Goal: Task Accomplishment & Management: Manage account settings

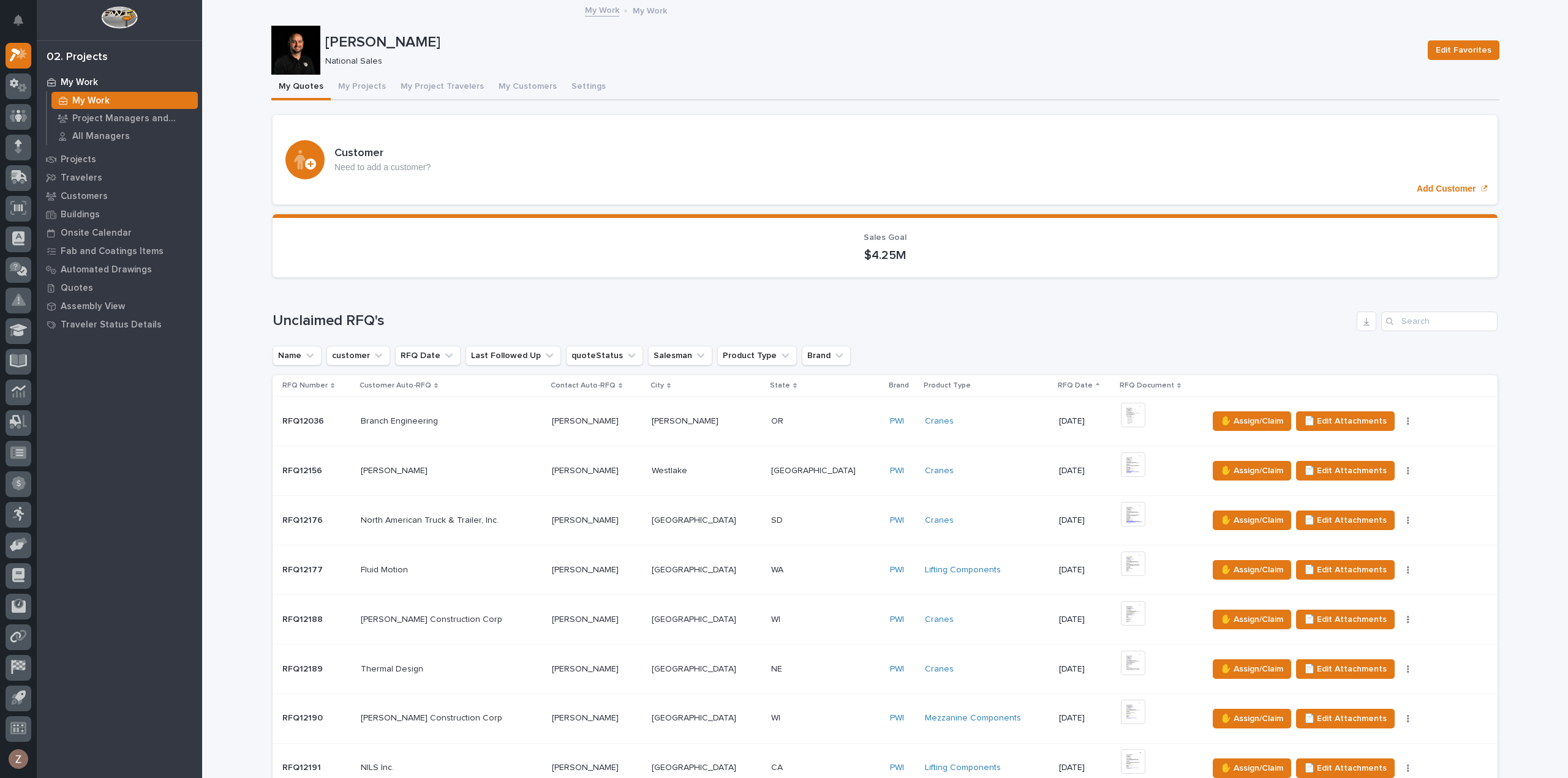
click at [354, 89] on button "My Projects" at bounding box center [361, 87] width 63 height 25
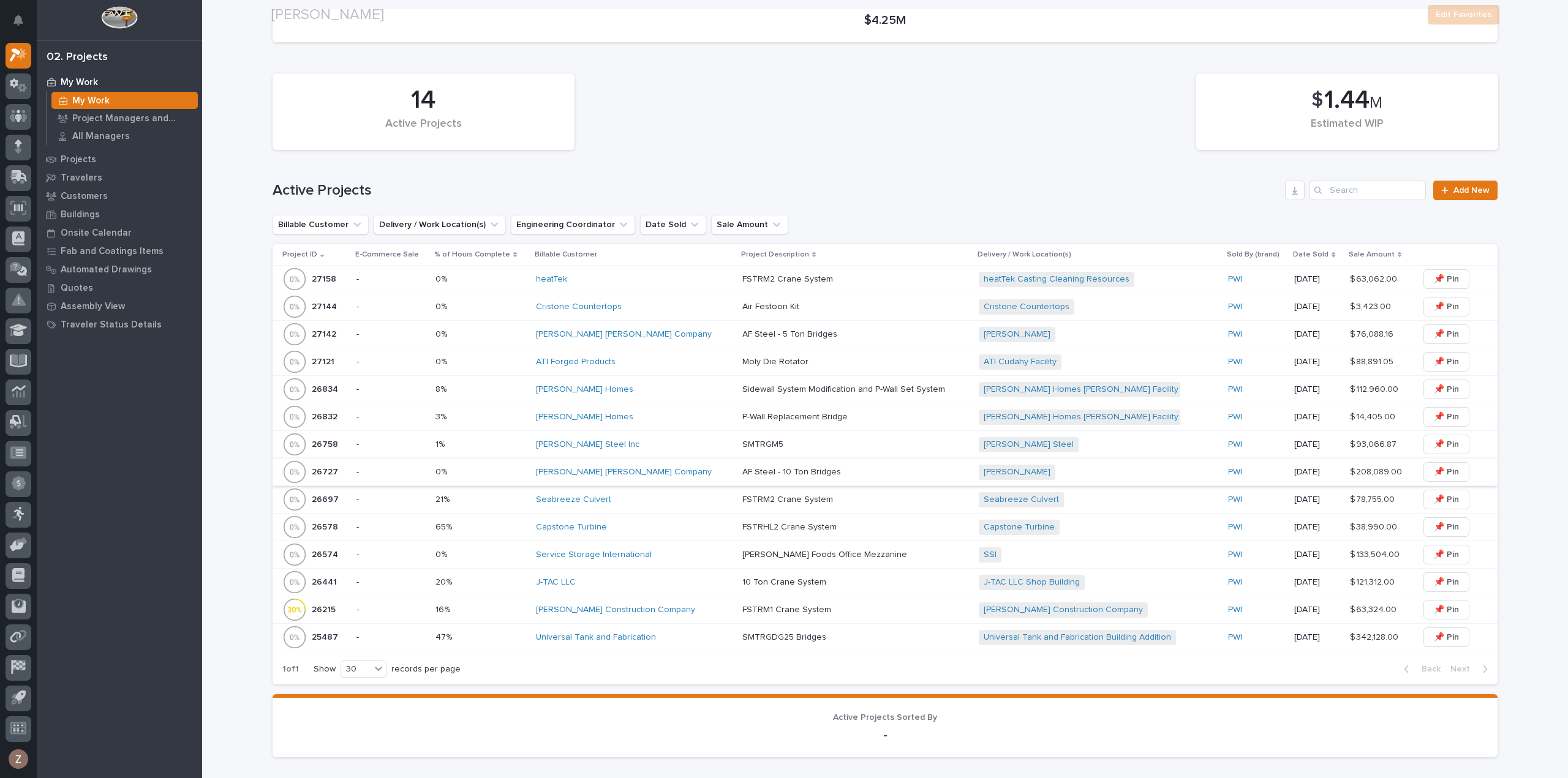
scroll to position [245, 0]
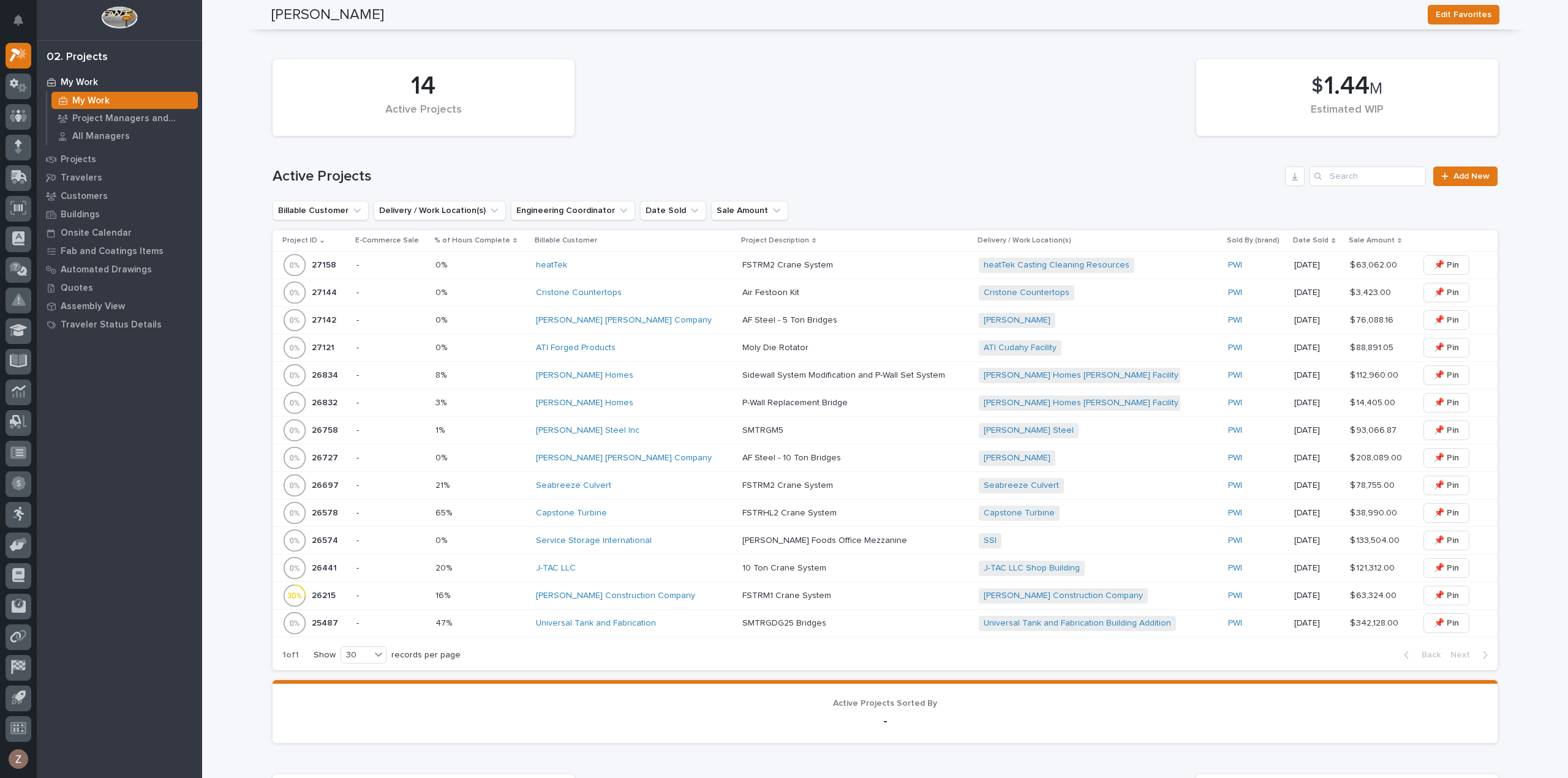
click at [662, 379] on div "[PERSON_NAME] Homes" at bounding box center [634, 375] width 197 height 10
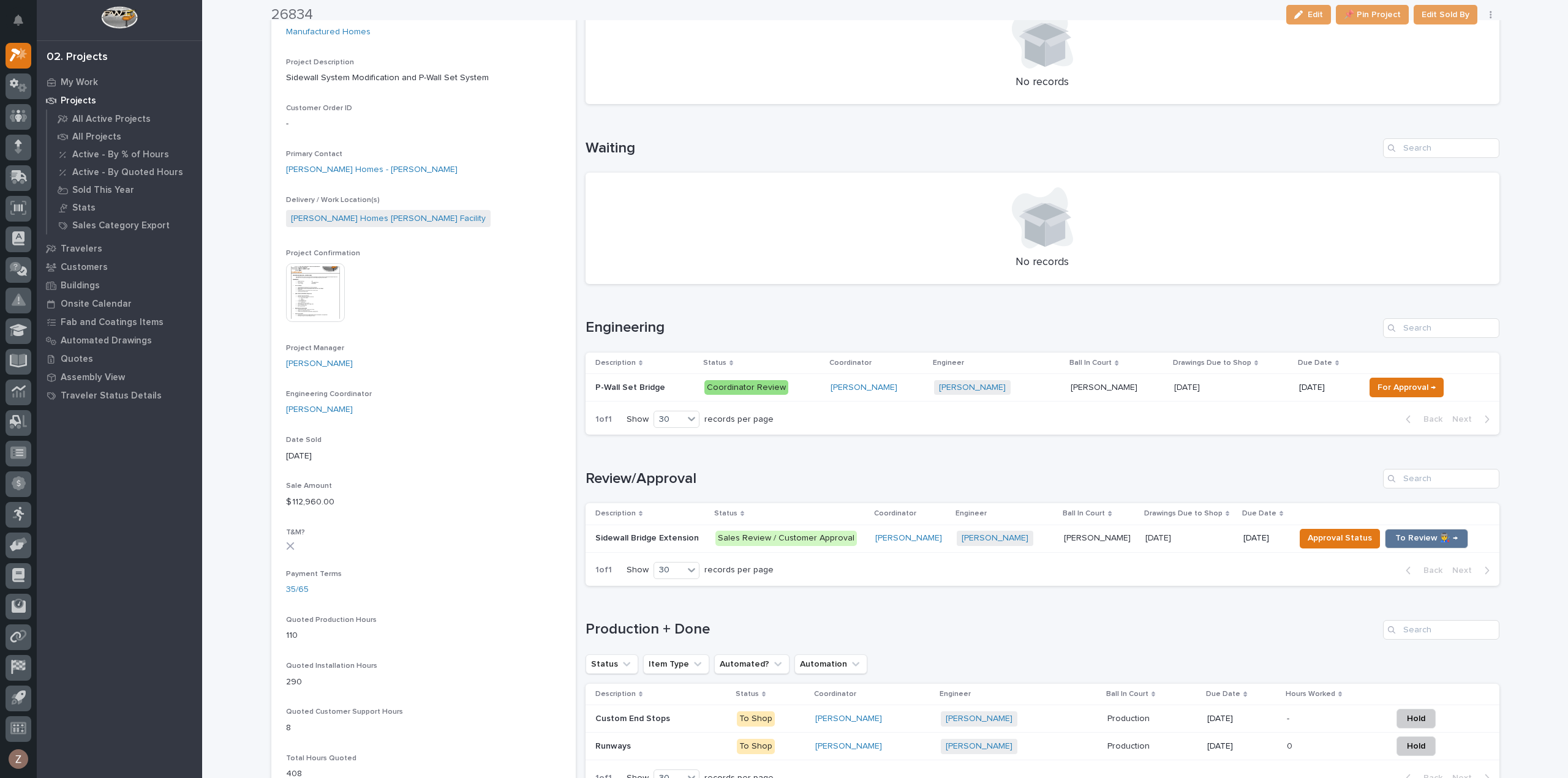
scroll to position [306, 0]
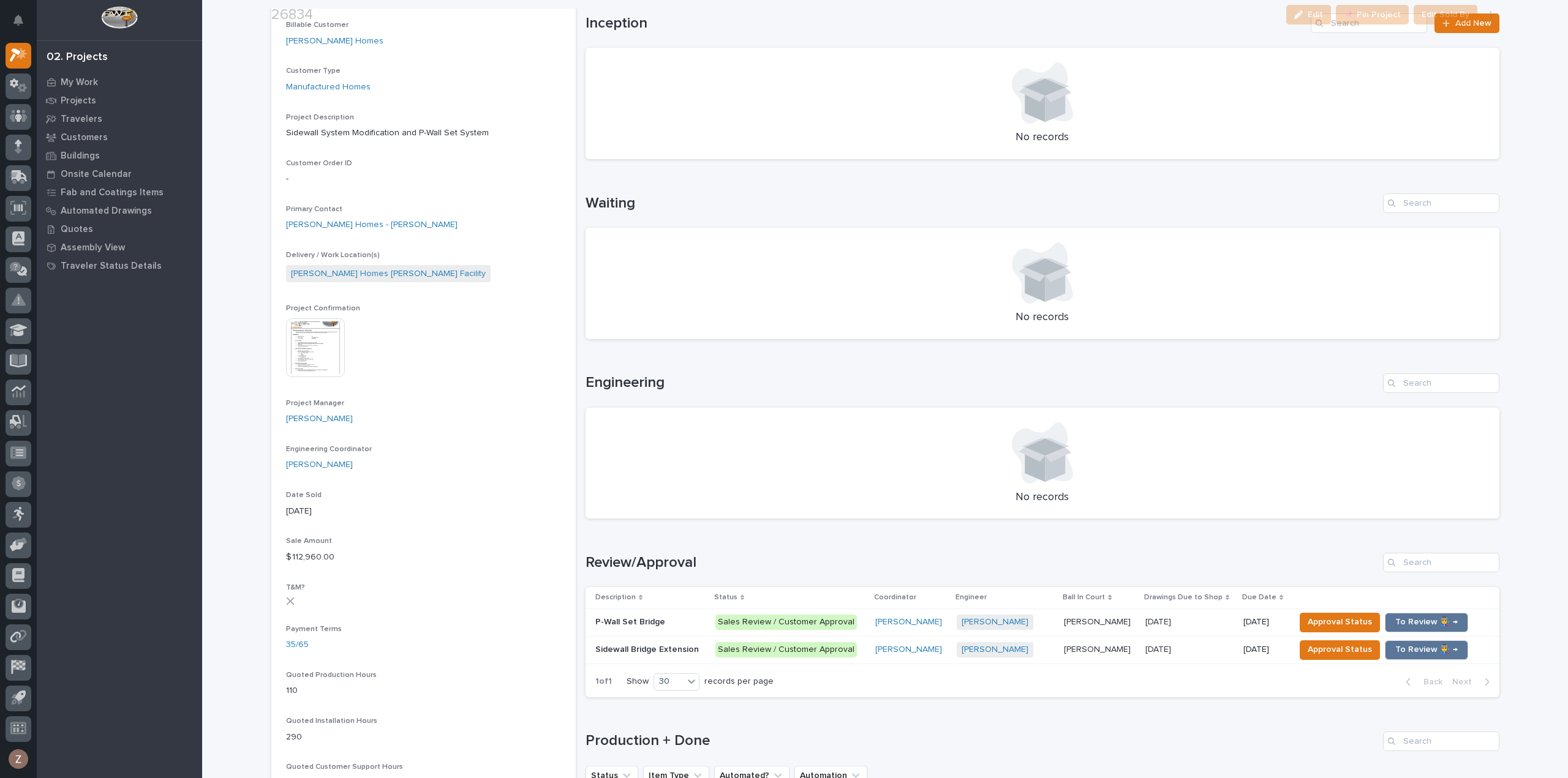
scroll to position [490, 0]
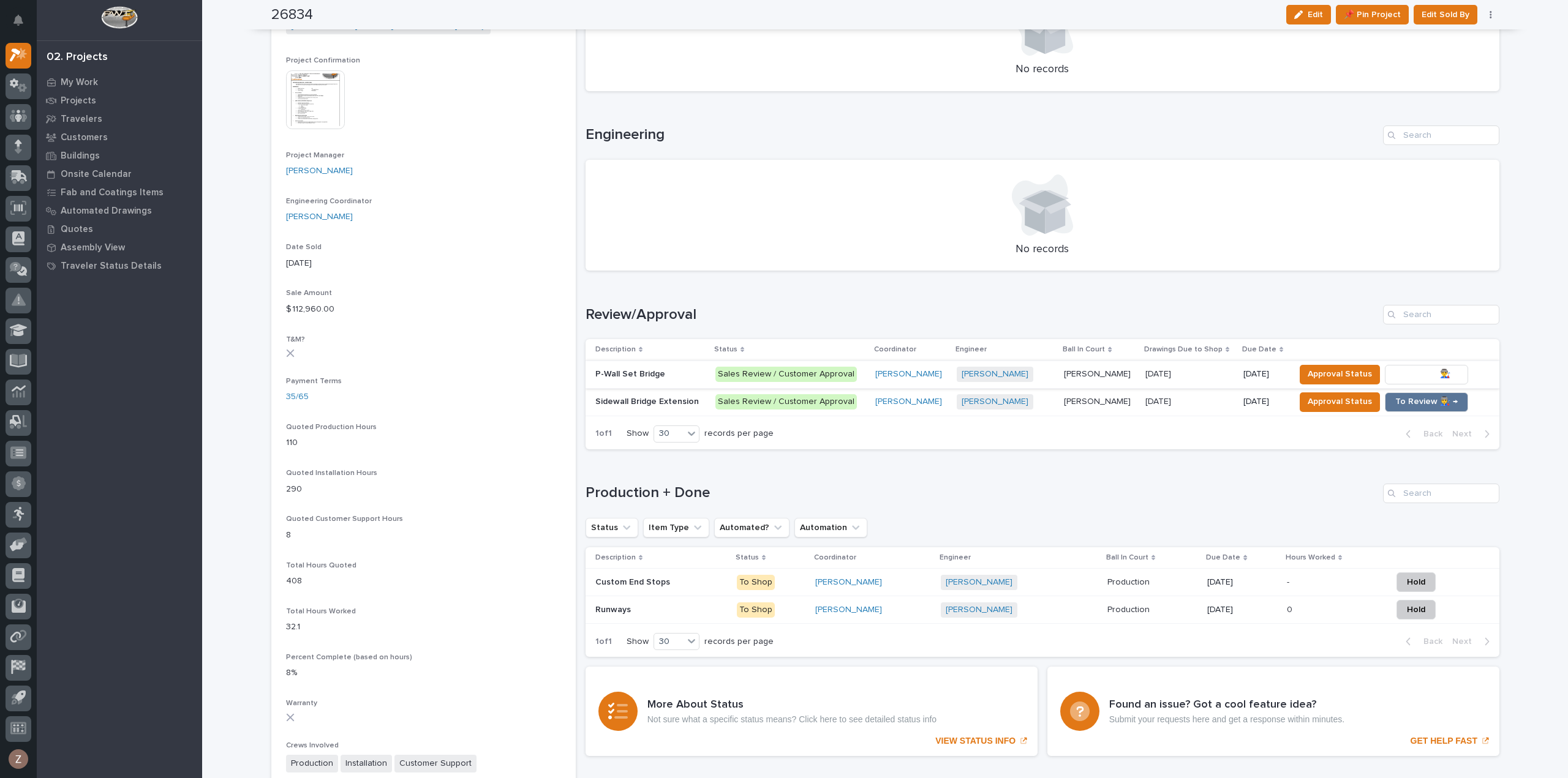
click at [1426, 370] on span "To Review 👨‍🏭 →" at bounding box center [1426, 374] width 63 height 15
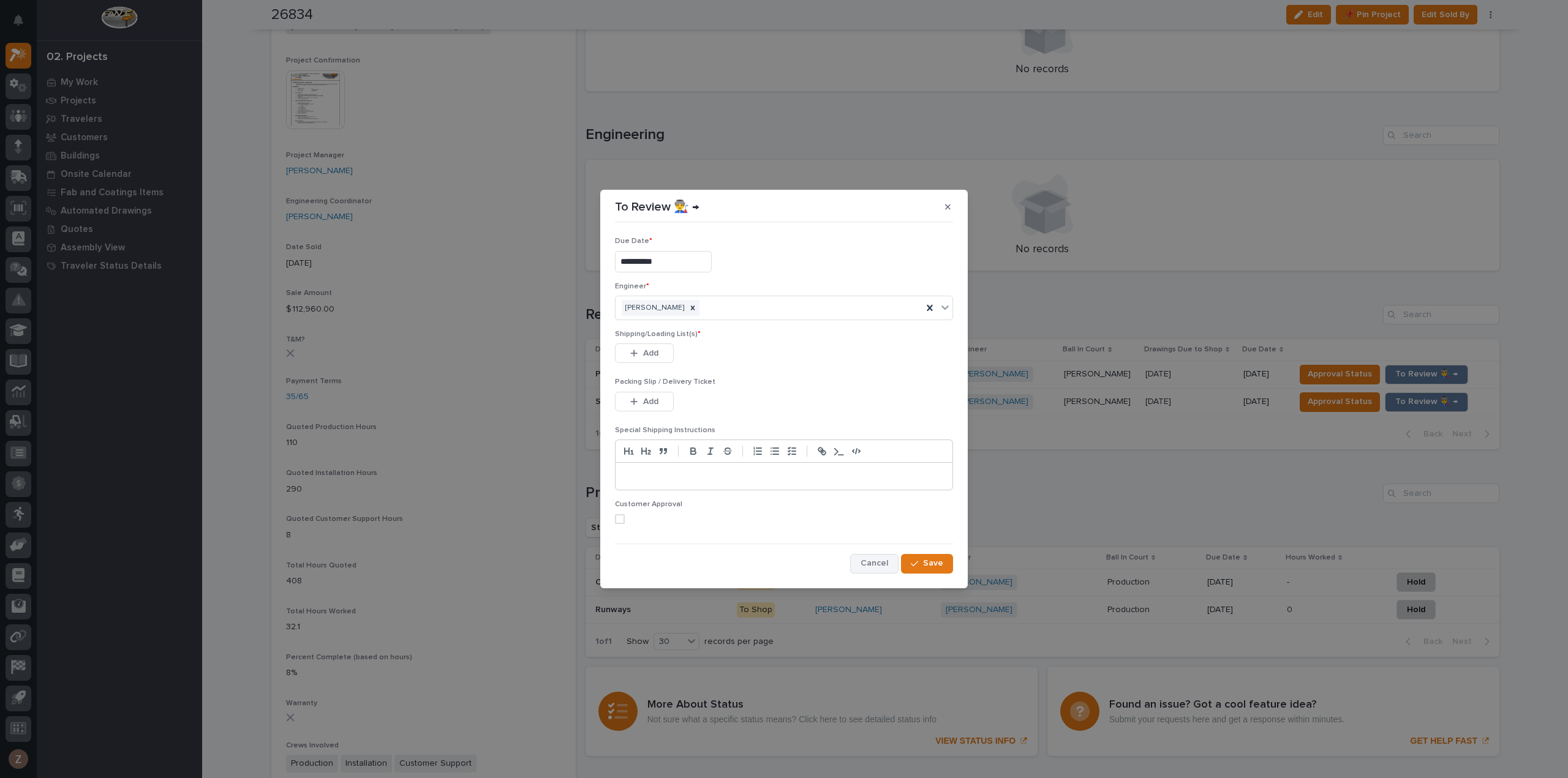
click at [880, 569] on button "Cancel" at bounding box center [874, 563] width 49 height 19
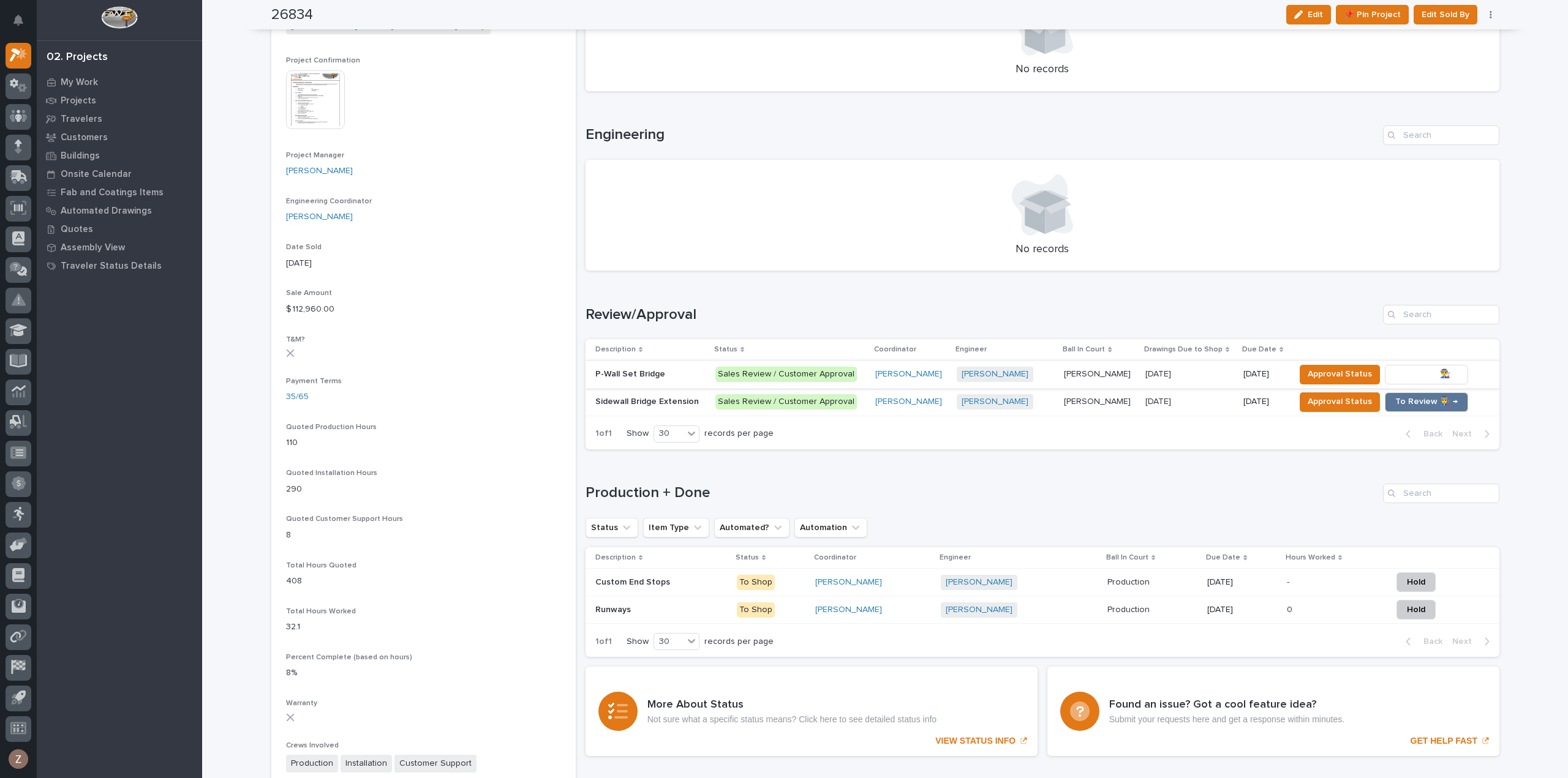
click at [1405, 370] on span "To Review 👨‍🏭 →" at bounding box center [1426, 374] width 63 height 15
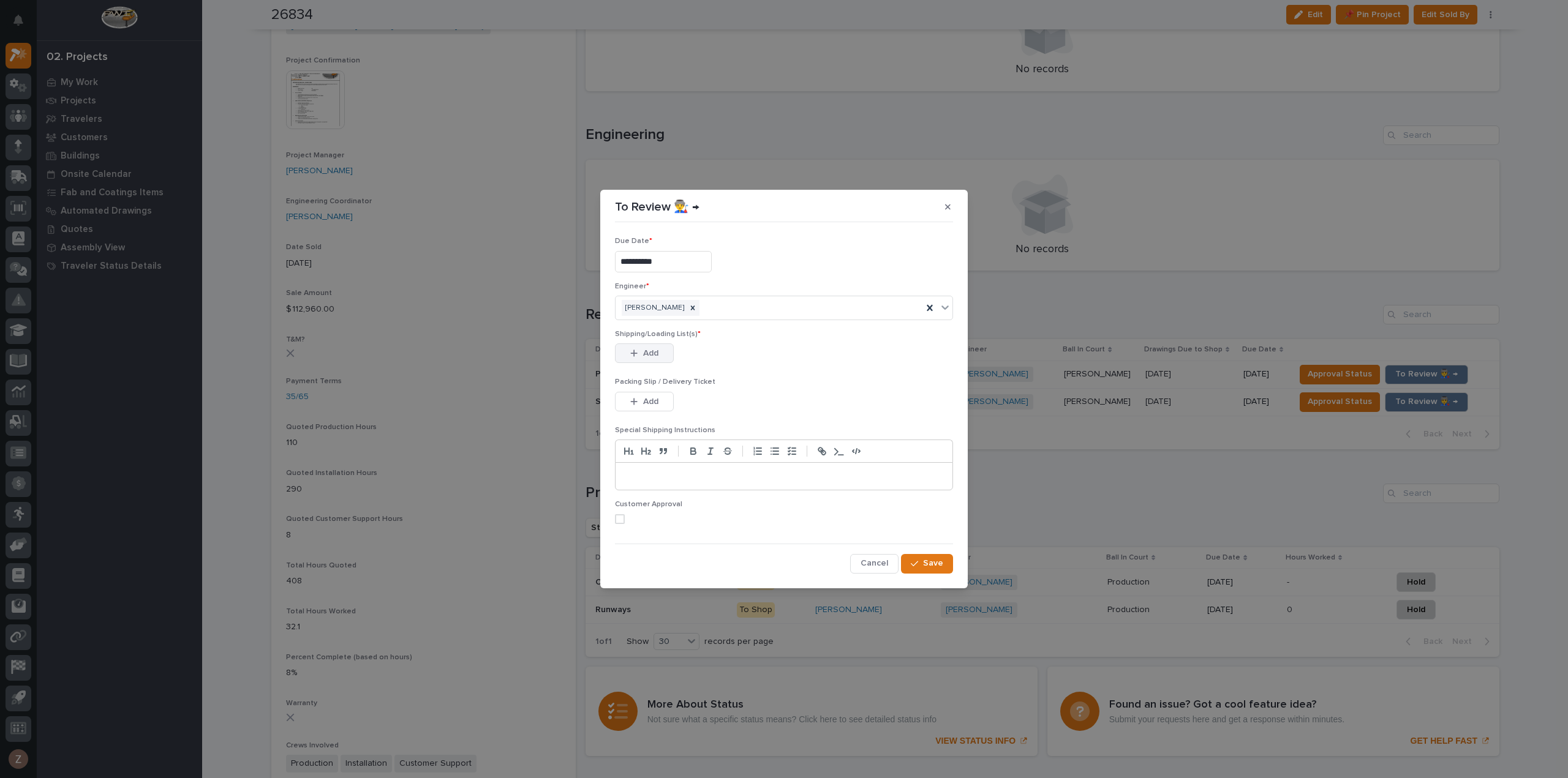
click at [645, 354] on span "Add" at bounding box center [651, 353] width 15 height 11
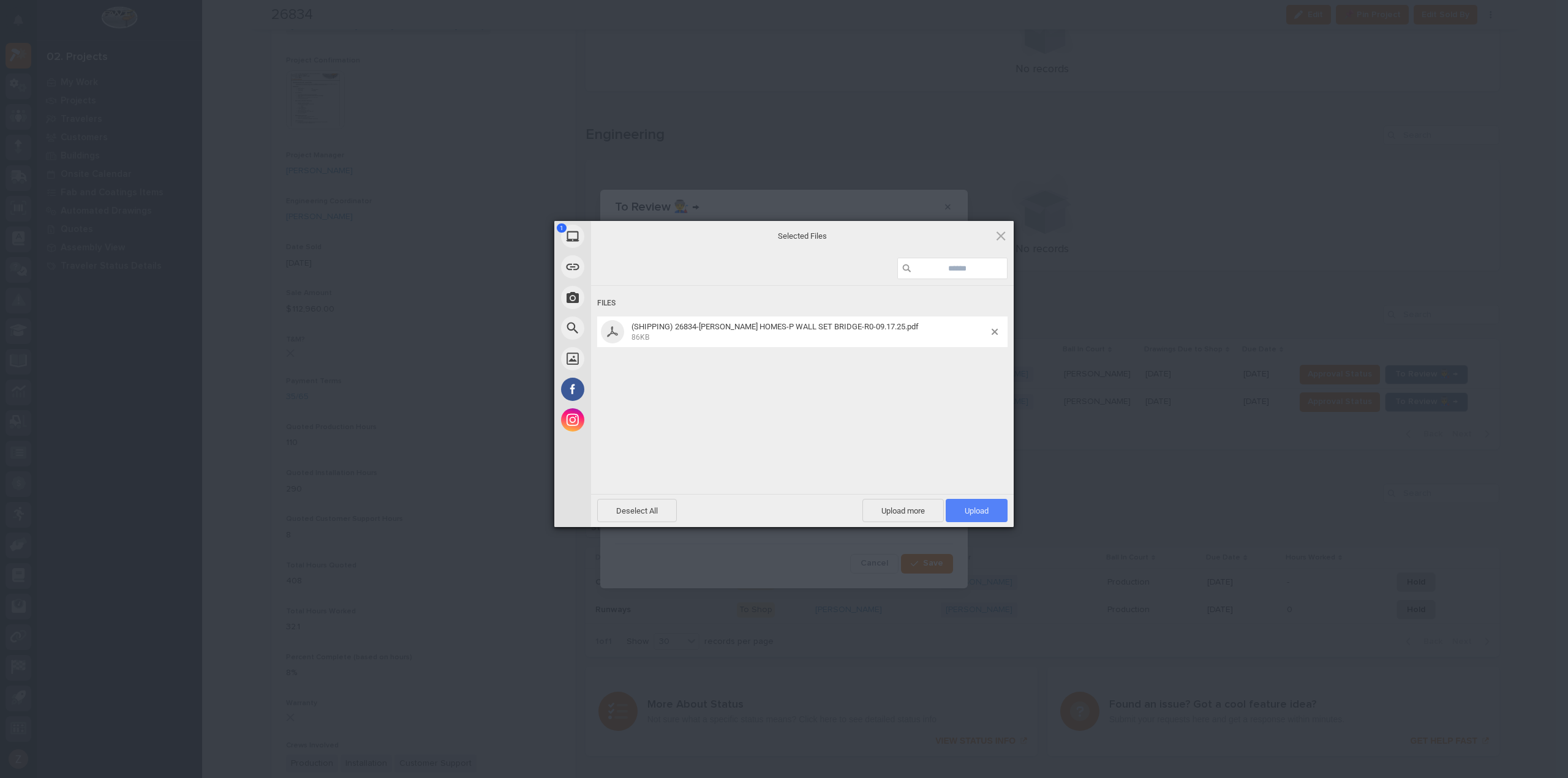
click at [969, 511] on span "Upload 1" at bounding box center [976, 511] width 24 height 9
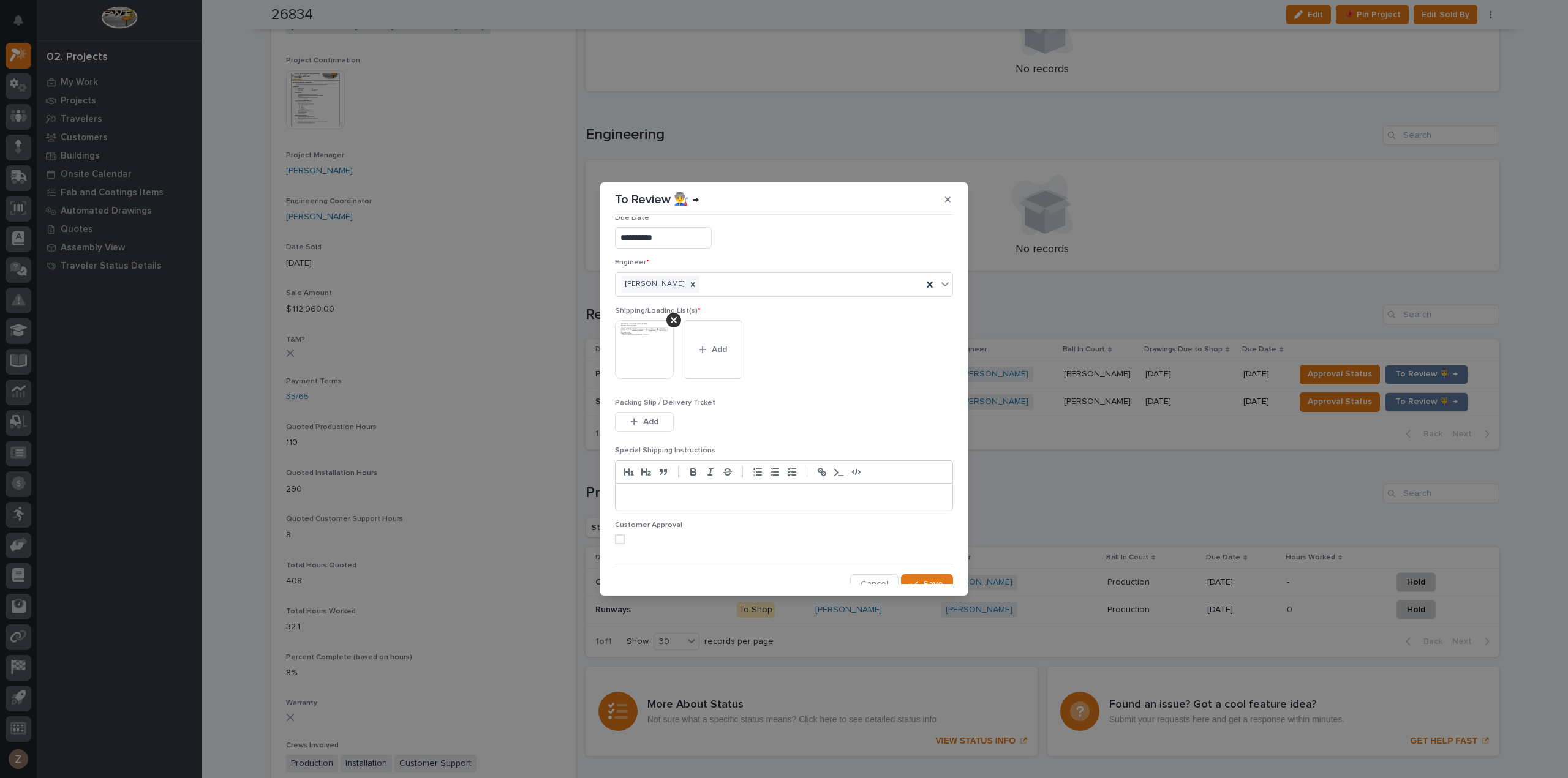
scroll to position [25, 0]
click at [923, 571] on span "Save" at bounding box center [933, 576] width 20 height 11
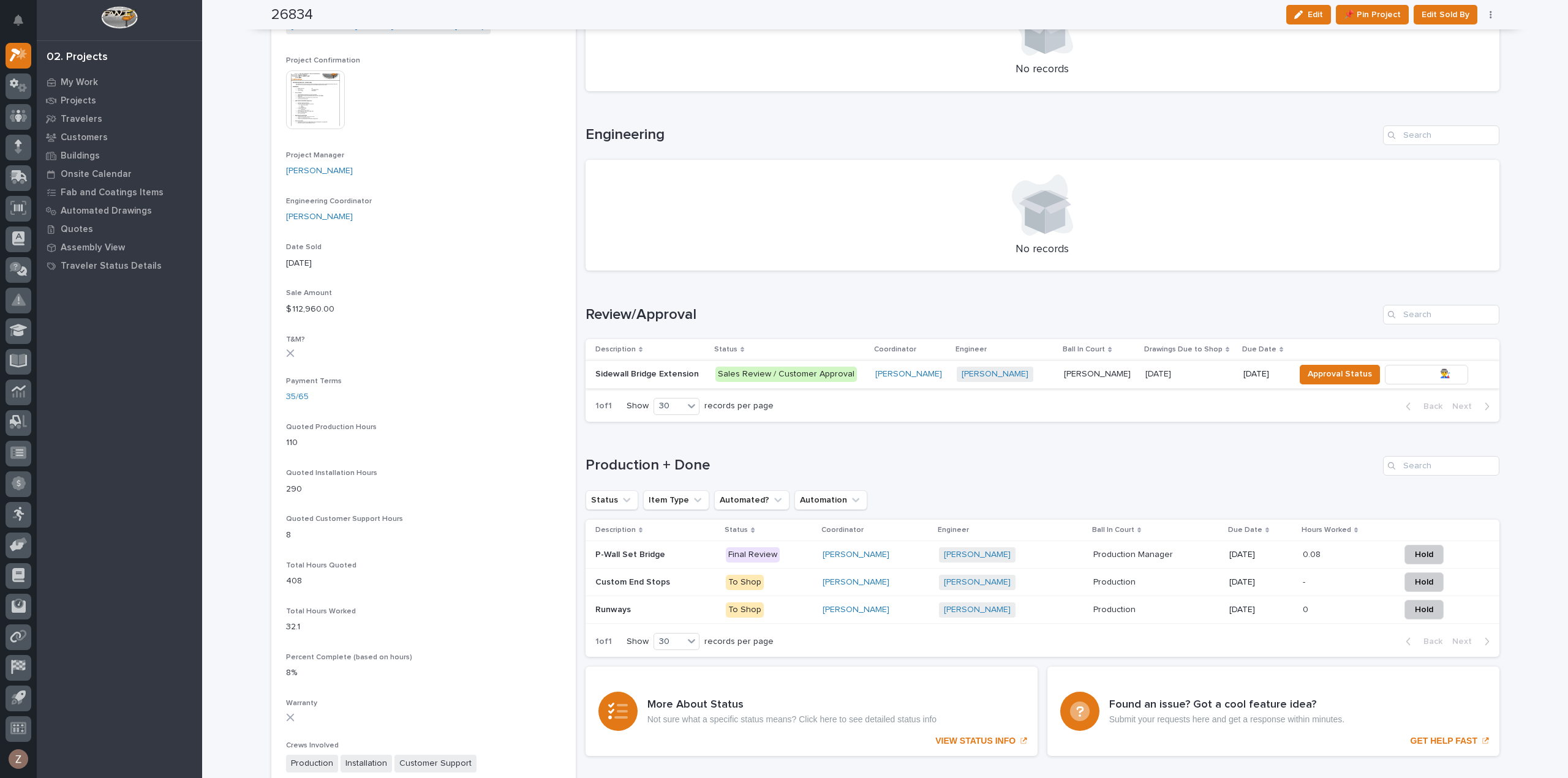
click at [1395, 370] on span "To Review 👨‍🏭 →" at bounding box center [1426, 374] width 63 height 15
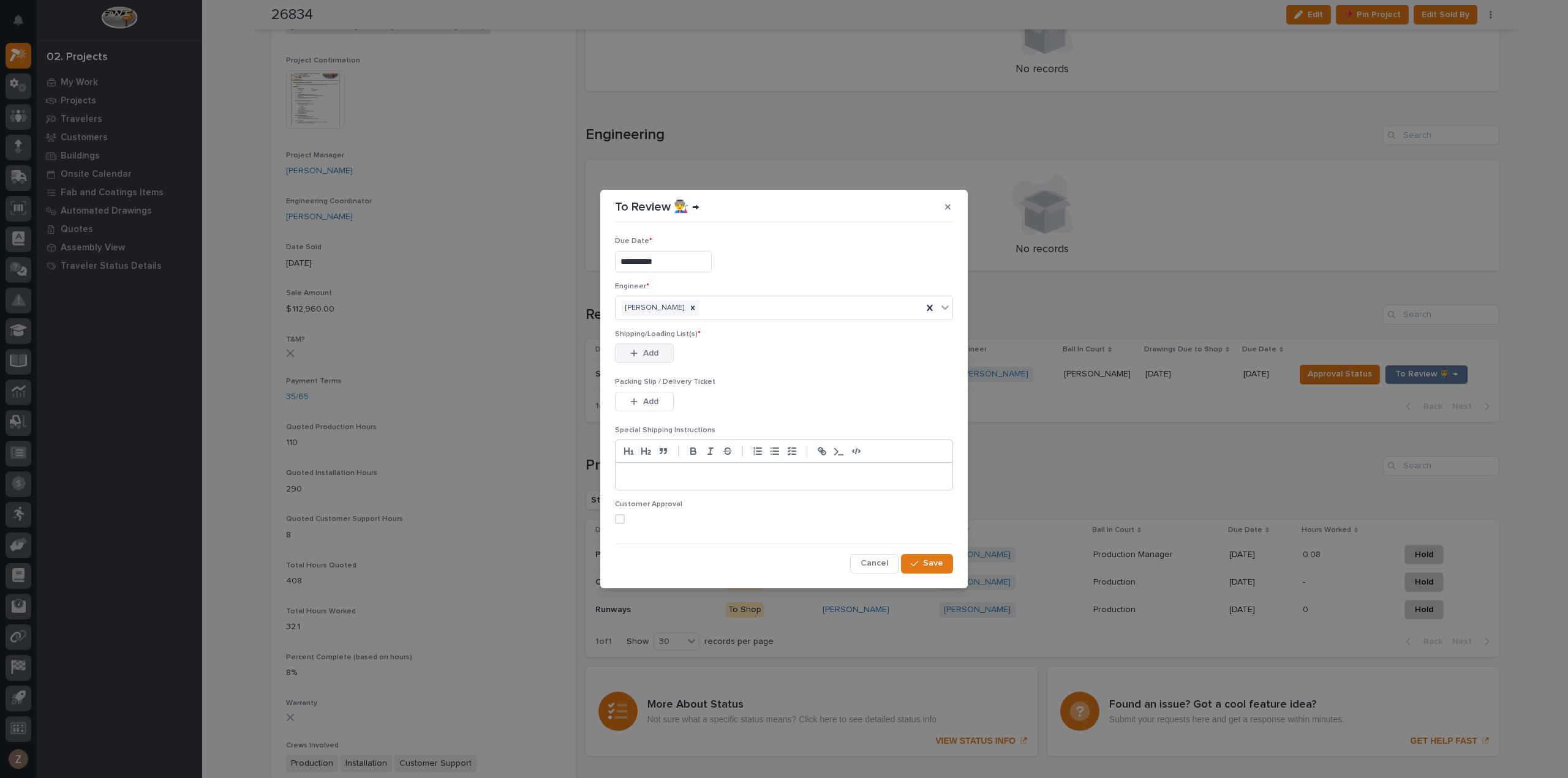
click at [649, 354] on span "Add" at bounding box center [651, 353] width 15 height 11
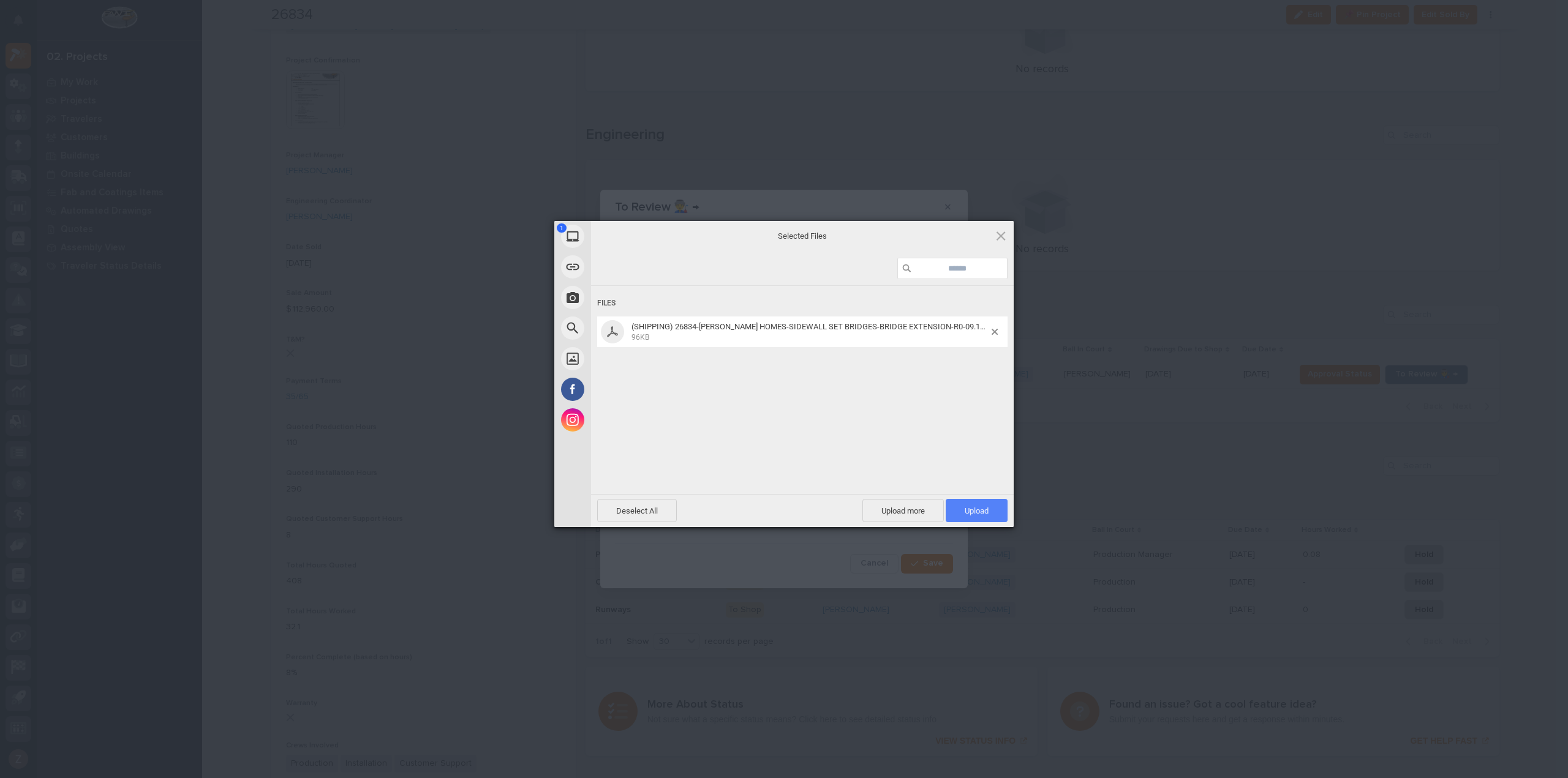
click at [984, 513] on span "Upload 1" at bounding box center [976, 511] width 24 height 9
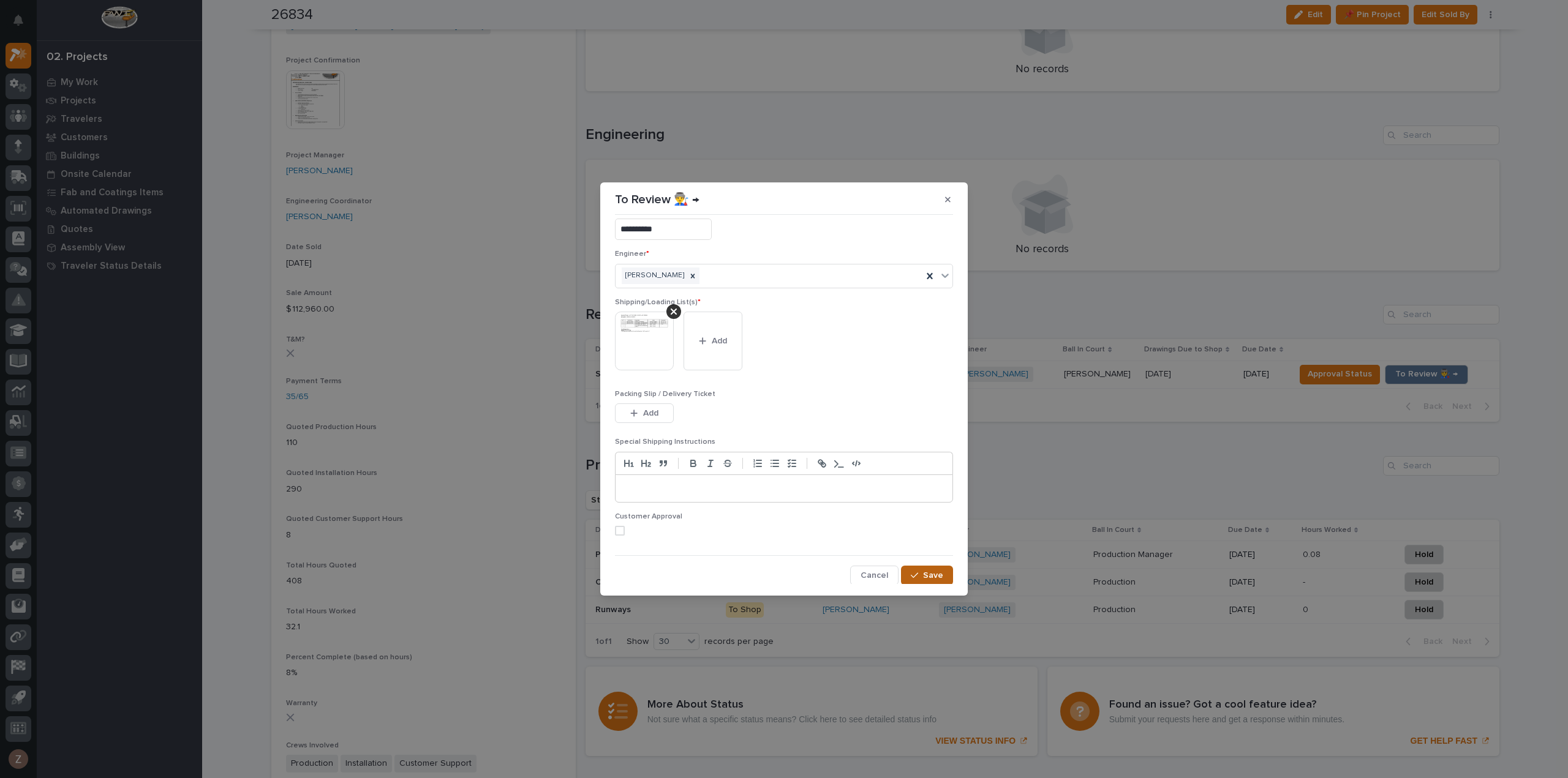
click at [925, 575] on span "Save" at bounding box center [933, 576] width 20 height 11
